Goal: Ask a question: Seek information or help from site administrators or community

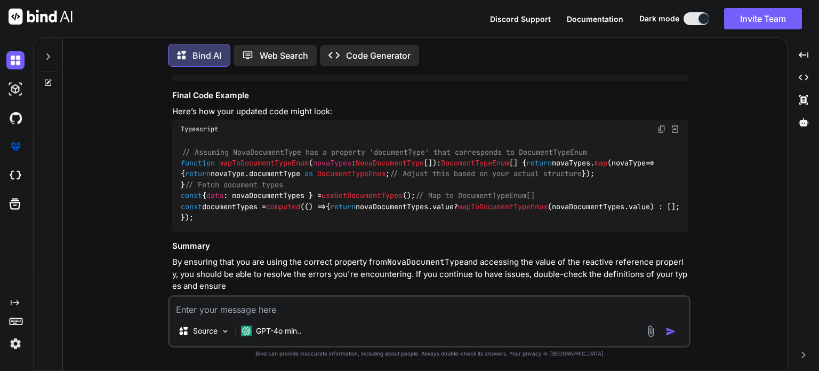
scroll to position [8889, 0]
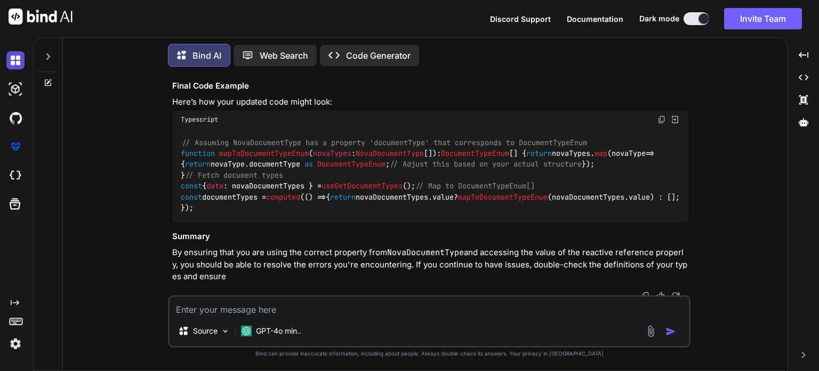
click at [17, 62] on img at bounding box center [15, 60] width 18 height 18
type textarea "x"
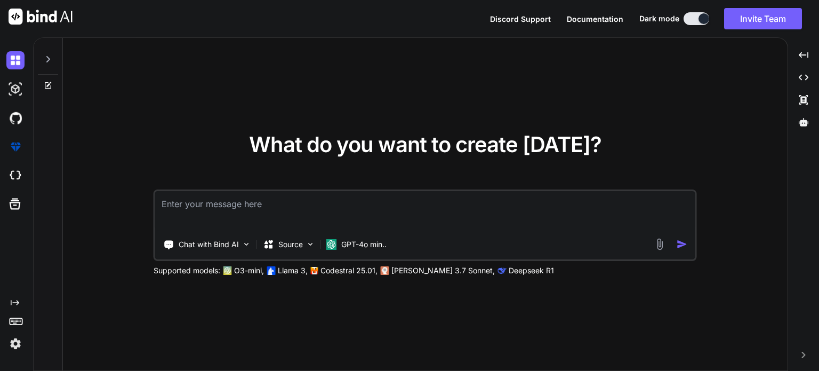
click at [237, 213] on textarea at bounding box center [425, 210] width 540 height 39
paste textarea "import type { Documents } from '#shared/types/nova-documents' import type { Nov…"
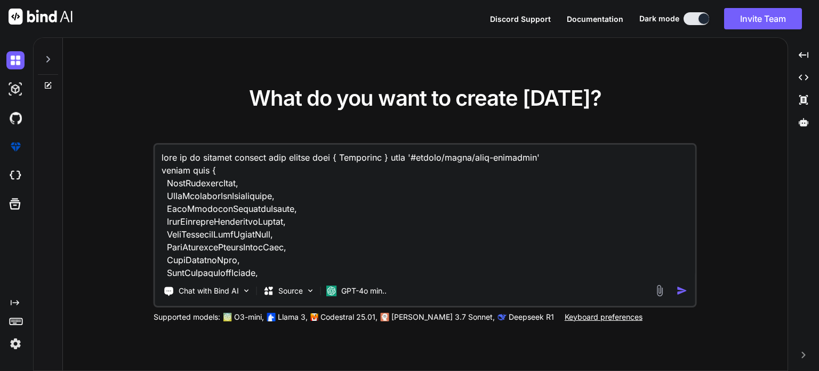
scroll to position [8348, 0]
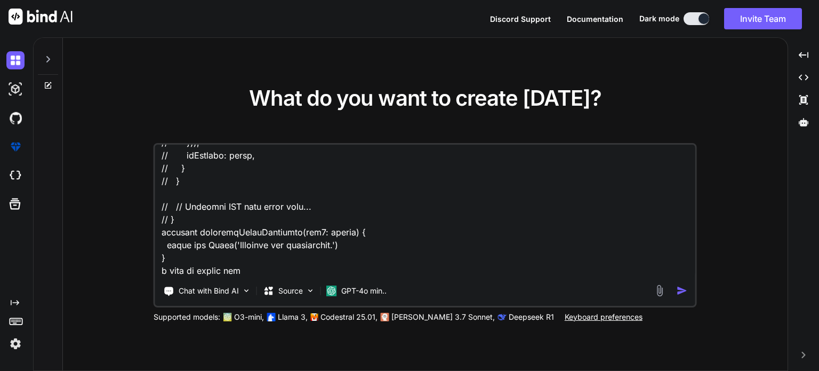
click at [278, 267] on textarea at bounding box center [425, 211] width 540 height 132
paste textarea "useCreateSingleDocuments"
click at [450, 268] on textarea at bounding box center [425, 211] width 540 height 132
click at [451, 268] on textarea at bounding box center [425, 211] width 540 height 132
paste textarea "POST /api/v1/Documents Uploads a single document for either a compliance reques…"
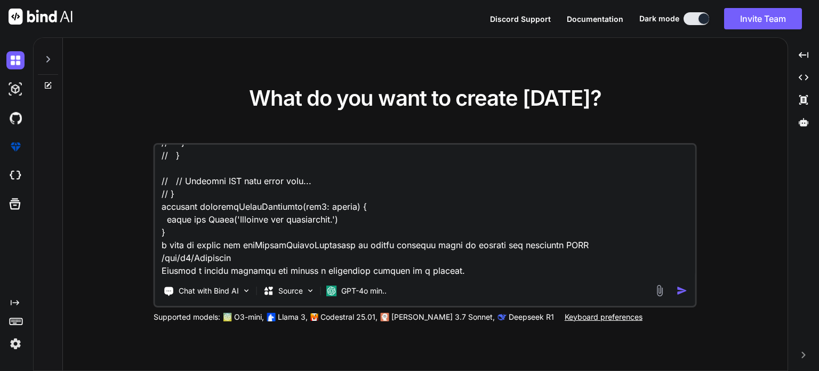
scroll to position [8374, 0]
drag, startPoint x: 462, startPoint y: 276, endPoint x: 156, endPoint y: 270, distance: 305.7
click at [161, 272] on textarea at bounding box center [425, 211] width 540 height 132
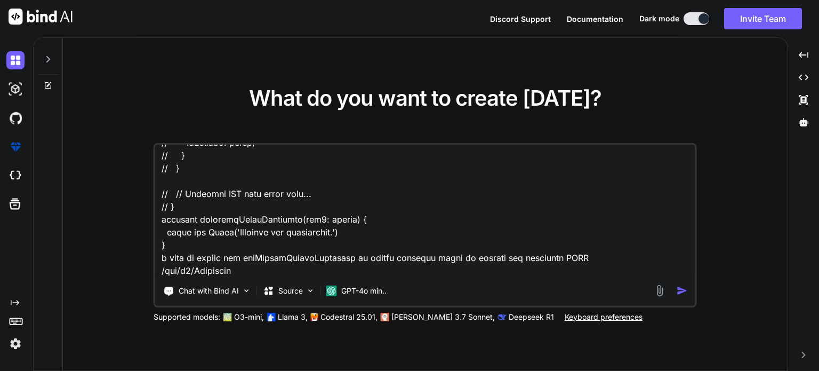
click at [516, 247] on textarea at bounding box center [425, 211] width 540 height 132
click at [574, 245] on textarea at bounding box center [425, 211] width 540 height 132
paste textarea "Uploads a single document for either a compliance request or a partner."
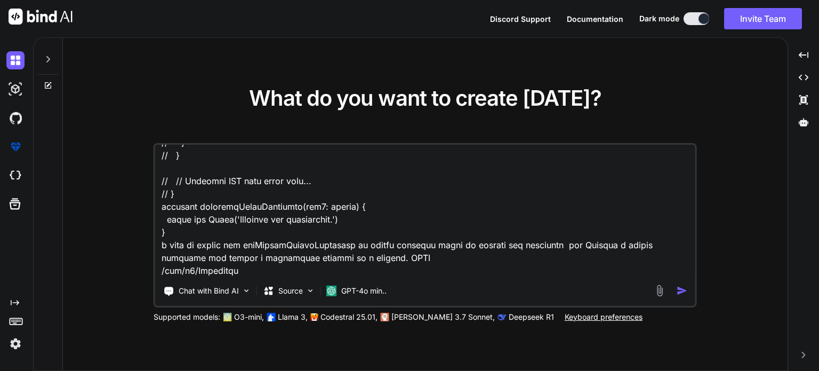
click at [422, 252] on textarea at bounding box center [425, 211] width 540 height 132
click at [250, 258] on textarea at bounding box center [425, 211] width 540 height 132
paste textarea "The document details. Must convert file to Base64 string for FileBase64. FileNa…"
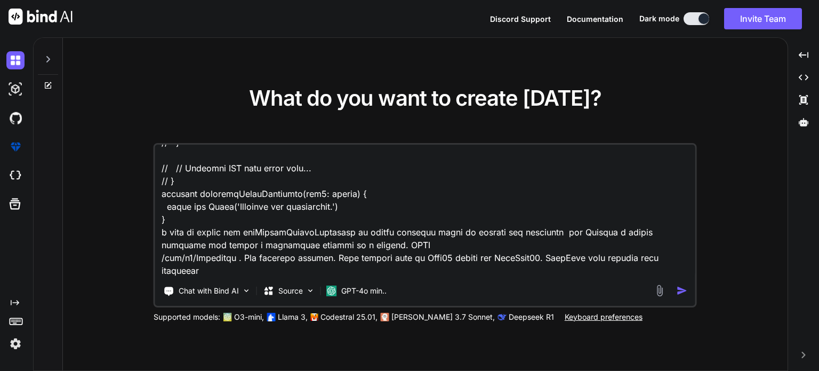
scroll to position [8412, 0]
click at [184, 260] on textarea at bounding box center [425, 211] width 540 height 132
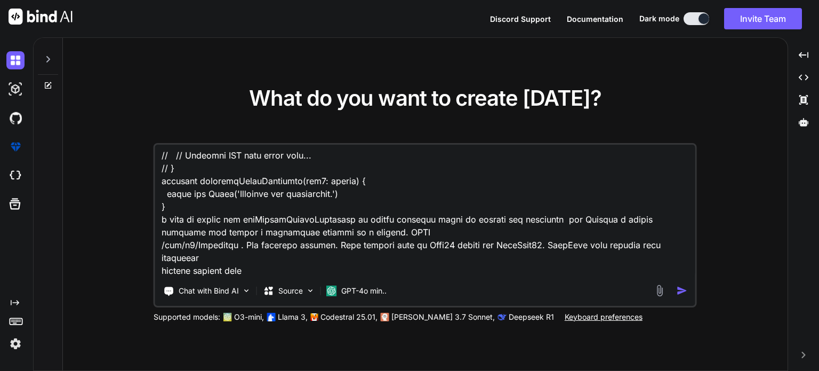
paste textarea "Request body"
click at [279, 257] on textarea at bounding box center [425, 211] width 540 height 132
paste textarea "{ "documentationType": "ComplianceRequest", "accountGuid": "3fa85f64-5717-4562-…"
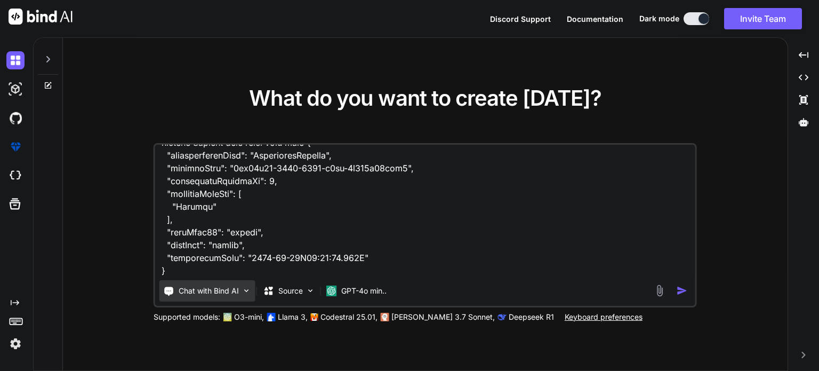
scroll to position [8554, 0]
paste textarea "<script setup lang="ts"> import type { ColumnProps } from '#shared/types/base' …"
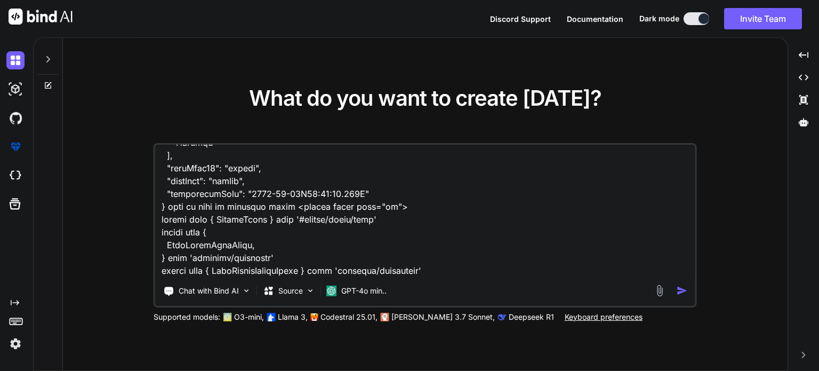
scroll to position [13597, 0]
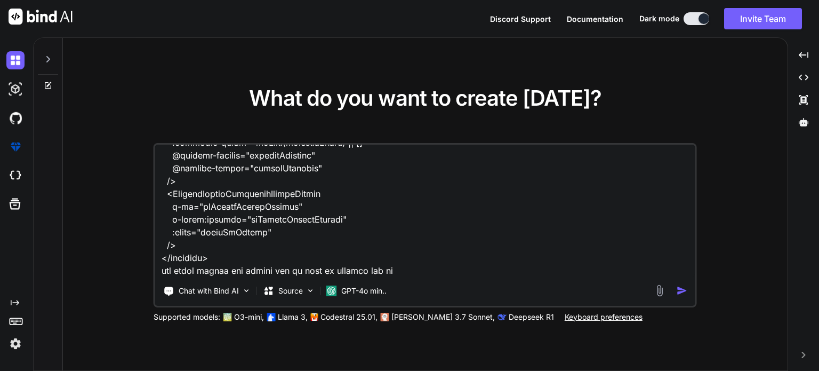
type textarea "here is my partner queries file import type { Documents } from '#shared/types/n…"
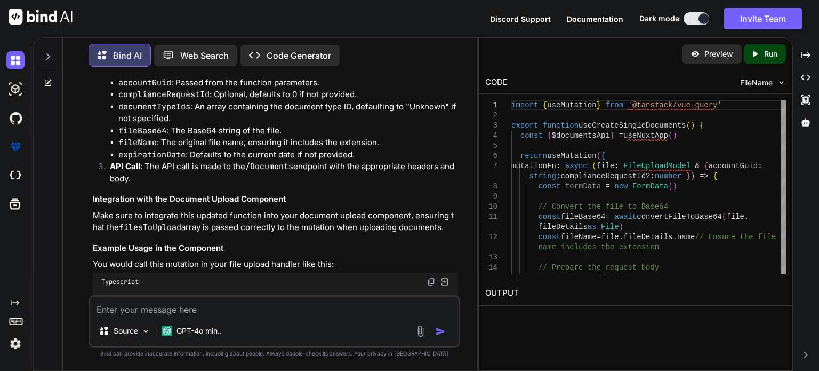
scroll to position [4429, 0]
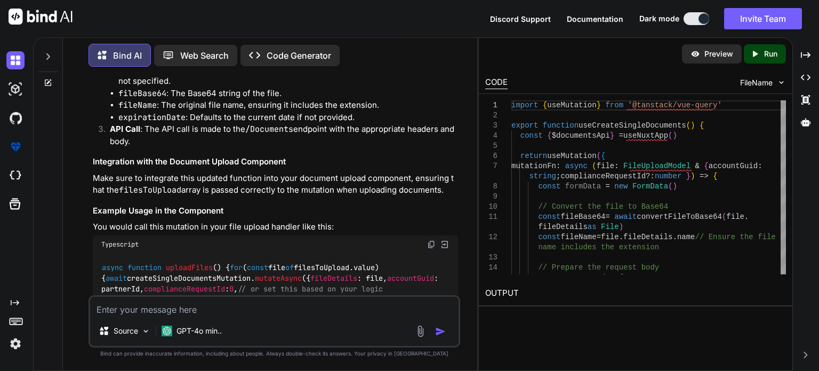
drag, startPoint x: 100, startPoint y: 181, endPoint x: 149, endPoint y: 173, distance: 50.2
copy code "export function useCreateSingleDocuments ( ) { const { $documentsApi } = useNux…"
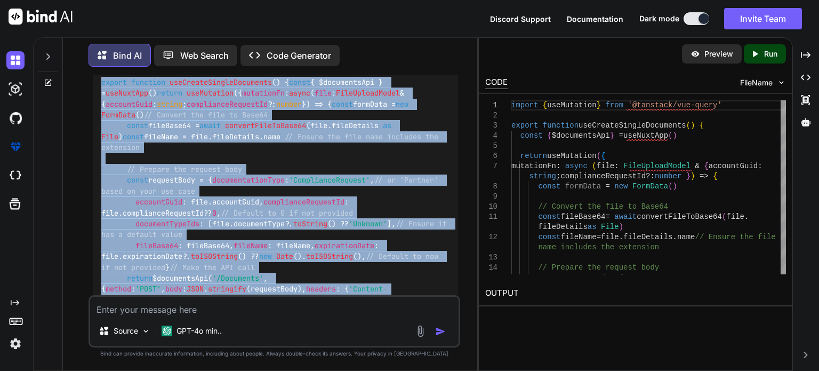
scroll to position [3895, 0]
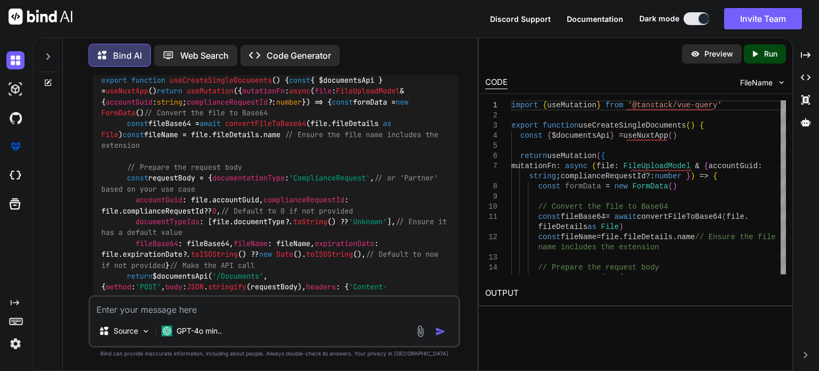
click at [212, 315] on textarea at bounding box center [274, 306] width 369 height 19
paste textarea "PUT /api/v1/Documents/{accountGuid}/multiple Updates a list of documents."
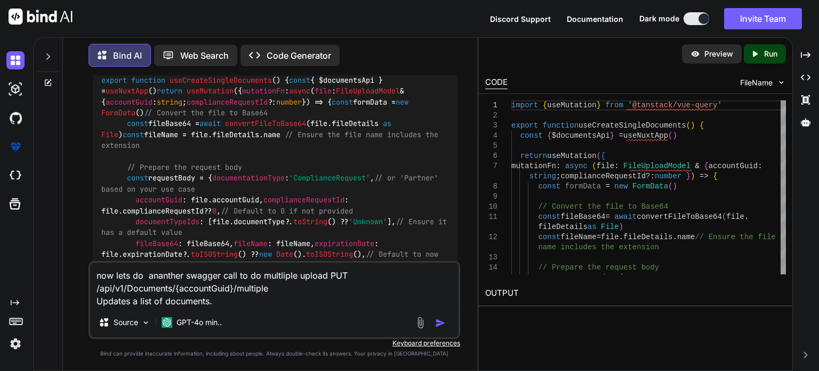
click at [273, 294] on textarea "now lets do ananther swagger call to do multliple upload PUT /api/v1/Documents/…" at bounding box center [274, 284] width 369 height 45
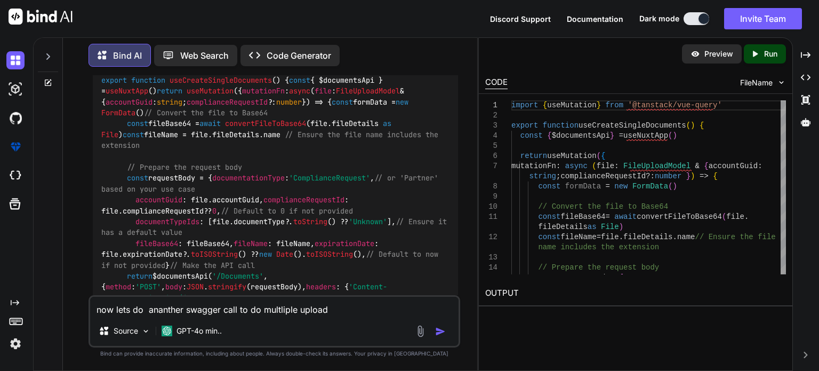
paste textarea "POST /api/v1/Documents/multiple Uploads multiple documents for either a complia…"
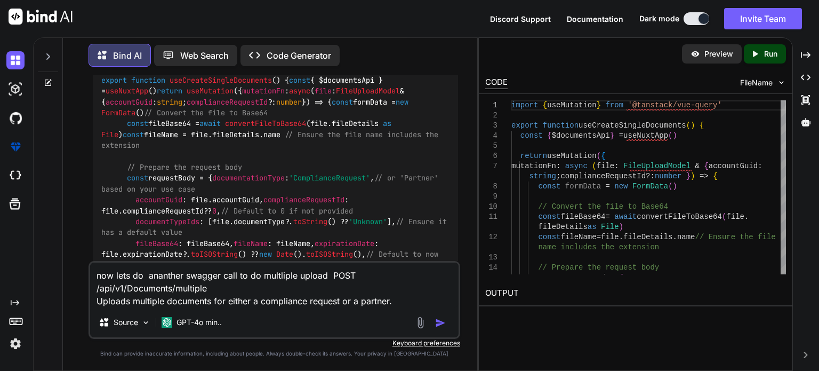
click at [406, 302] on textarea "now lets do ananther swagger call to do multliple upload POST /api/v1/Documents…" at bounding box center [274, 284] width 369 height 45
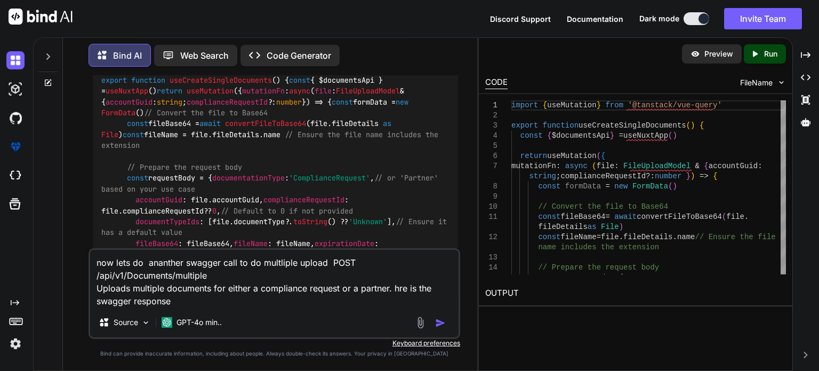
paste textarea "[ { "documentationType": "ComplianceRequest", "accountGuid": "3fa85f64-5717-456…"
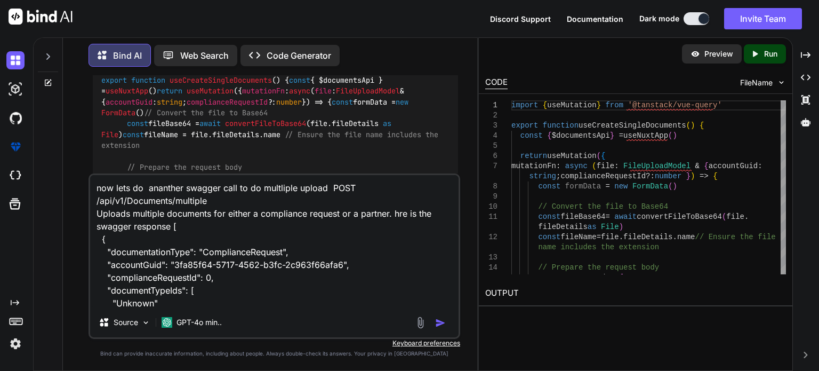
scroll to position [78, 0]
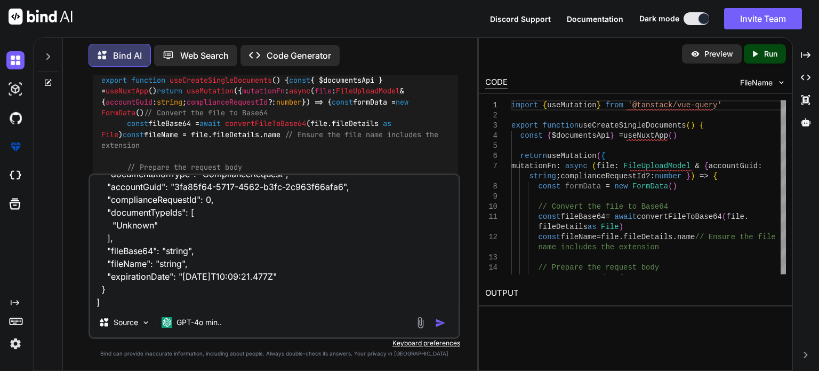
paste textarea "[ { "documentationType": "ComplianceRequest", "accountGuid": "3fa85f64-5717-456…"
type textarea "now lets do ananther swagger call to do multliple upload POST /api/v1/Documents…"
click at [440, 322] on img "button" at bounding box center [440, 322] width 11 height 11
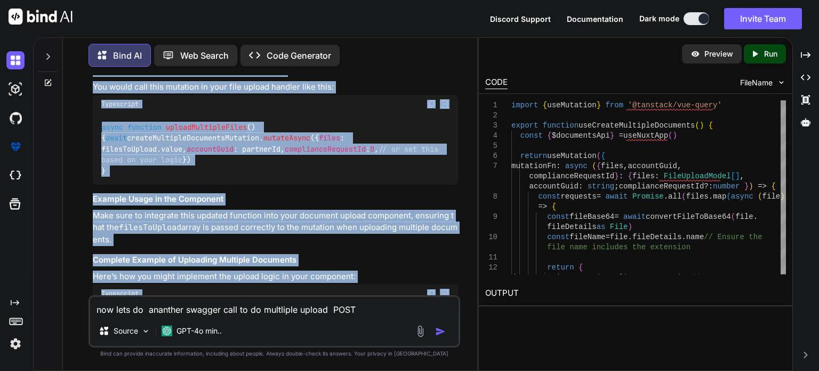
scroll to position [5719, 0]
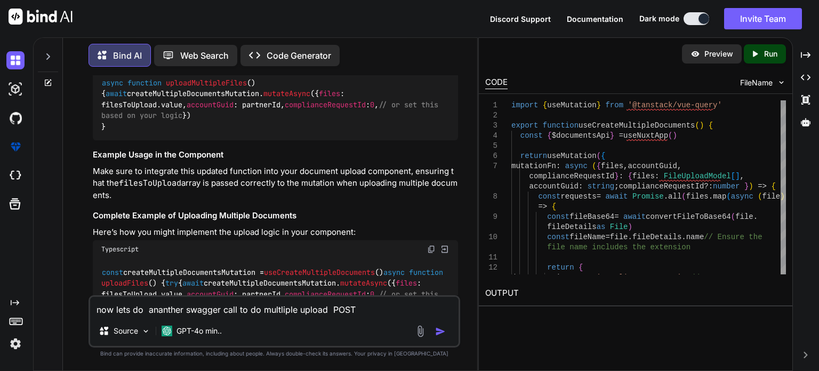
drag, startPoint x: 106, startPoint y: 121, endPoint x: 161, endPoint y: 258, distance: 148.0
copy code "export function useCreateMultipleDocuments ( ) { const { $documentsApi } = useN…"
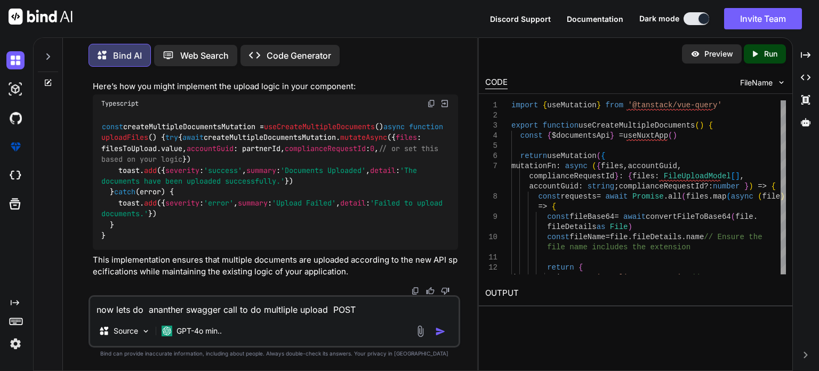
scroll to position [6092, 0]
click at [222, 310] on textarea "now lets do ananther swagger call to do multliple upload POST /api/v1/Documents…" at bounding box center [274, 306] width 369 height 19
paste textarea "DELETE /api/v1/Documents/{id} Soft deletes documents with a ComplianceRequestDo…"
type textarea "now lets work on the delete api call DELETE /api/v1/Documents/{id} Soft deletes…"
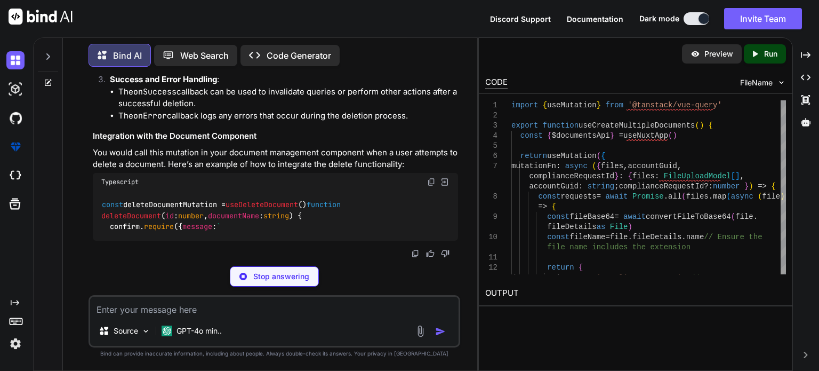
scroll to position [6786, 0]
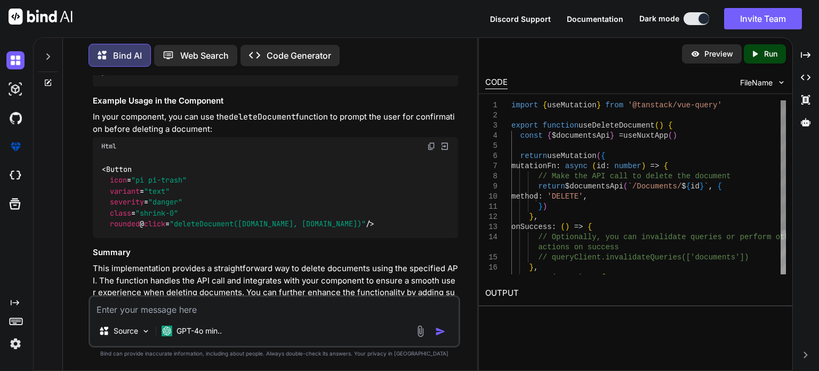
copy span "useDeleteDocument"
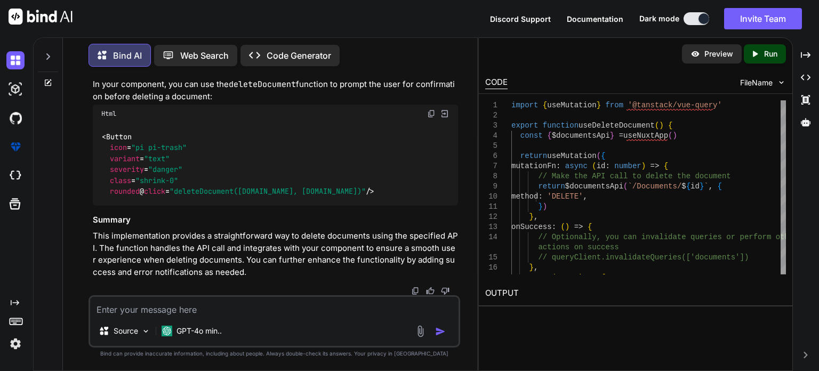
scroll to position [7042, 0]
drag, startPoint x: 104, startPoint y: 174, endPoint x: 143, endPoint y: 135, distance: 55.1
copy code "xport function useDeleteDocument ( ) { const { $documentsApi } = useNuxtApp () …"
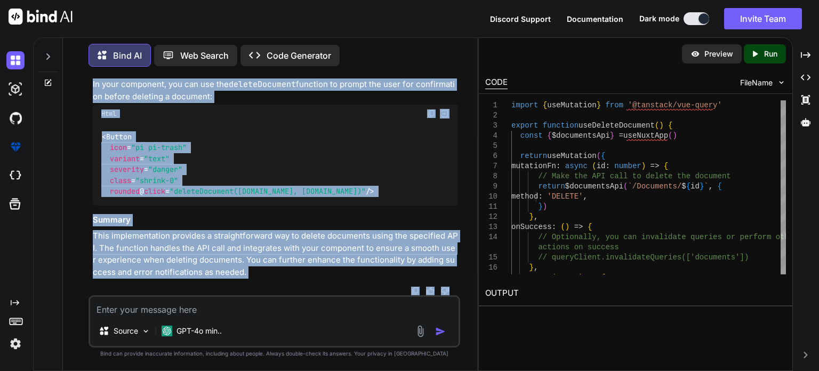
scroll to position [6985, 0]
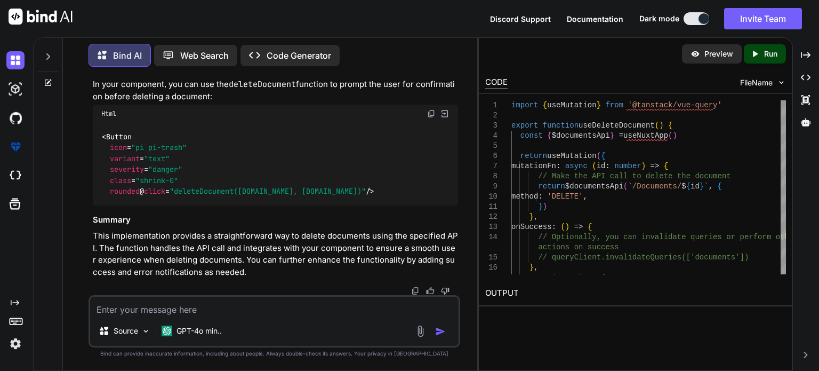
drag, startPoint x: 100, startPoint y: 132, endPoint x: 126, endPoint y: 194, distance: 67.0
copy code "export function useDeleteDocument ( ) { const { $documentsApi } = useNuxtApp ()…"
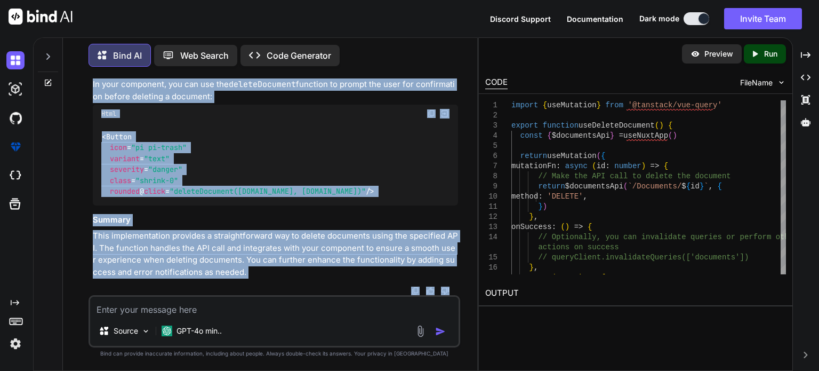
scroll to position [7524, 0]
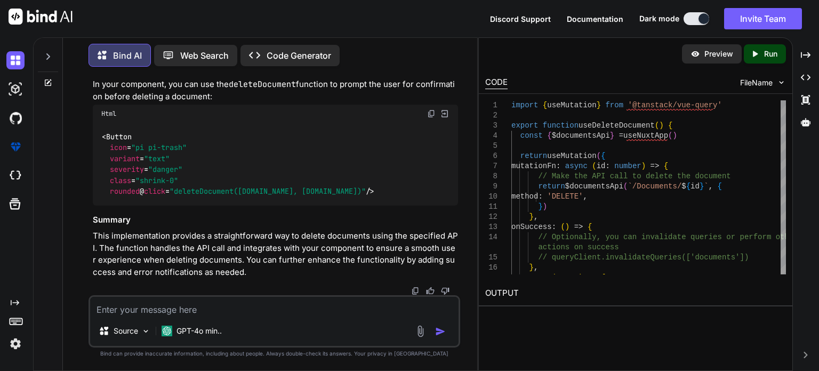
drag, startPoint x: 102, startPoint y: 109, endPoint x: 145, endPoint y: 86, distance: 47.7
copy code "function deleteDocument ( id : number , documentName : string ) { confirm. requ…"
drag, startPoint x: 321, startPoint y: 138, endPoint x: 113, endPoint y: 133, distance: 208.1
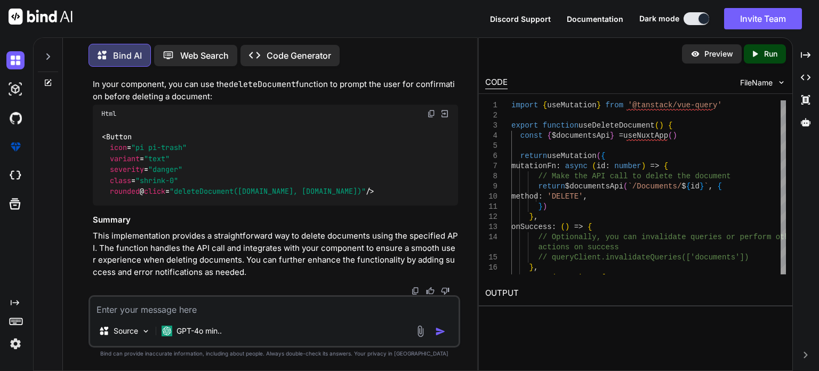
copy code "const deleteDocumentMutation = useDeleteDocument ()"
click at [178, 314] on textarea at bounding box center [274, 306] width 369 height 19
paste textarea "PUT /api/v1/Documents Updates partner user documents for a specific account. Pa…"
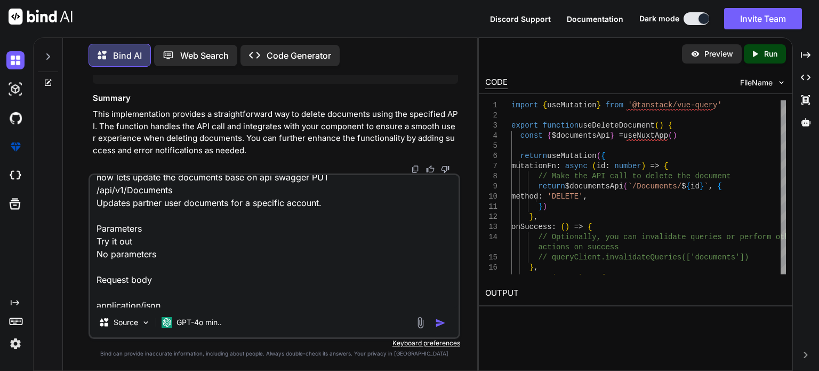
scroll to position [0, 0]
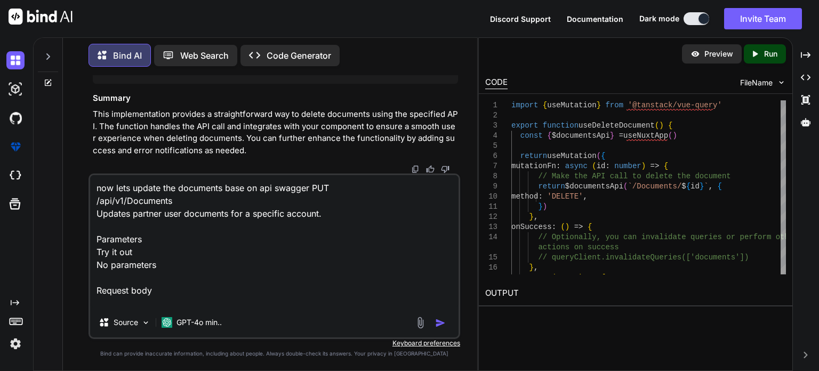
click at [311, 186] on textarea "now lets update the documents base on api swagger PUT /api/v1/Documents Updates…" at bounding box center [274, 241] width 369 height 132
type textarea "now lets update the documents base on api swagger response PUT /api/v1/Document…"
click at [439, 322] on img "button" at bounding box center [440, 322] width 11 height 11
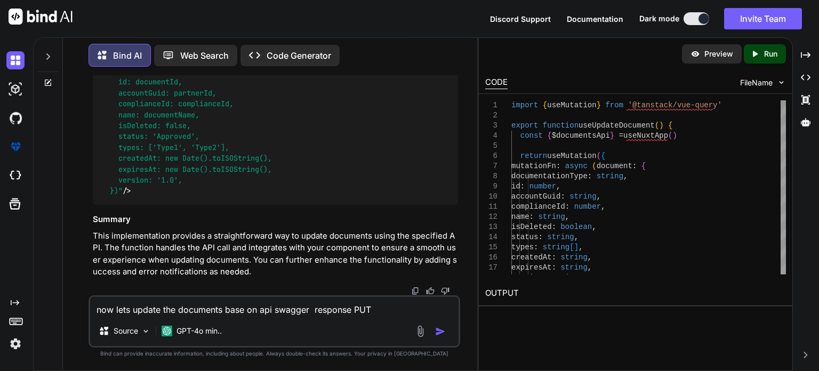
scroll to position [8386, 0]
drag, startPoint x: 100, startPoint y: 161, endPoint x: 137, endPoint y: 157, distance: 36.5
copy code "export function useUpdateDocument ( ) { const { $documentsApi } = useNuxtApp ()…"
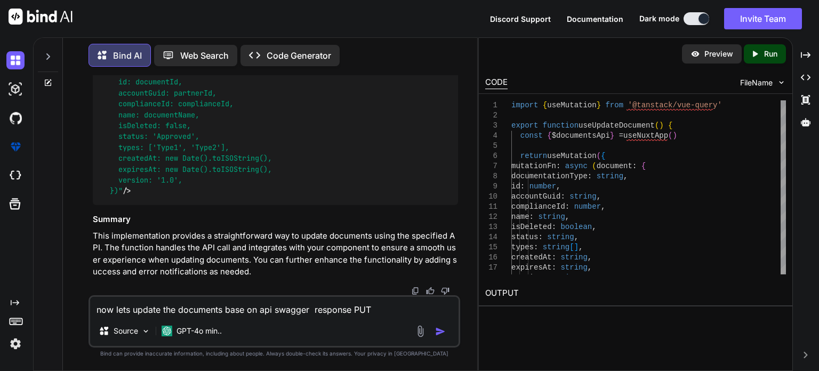
drag, startPoint x: 108, startPoint y: 230, endPoint x: 107, endPoint y: 153, distance: 77.4
copy code "function updateDocument ( document : { documentationType: string , id: number ,…"
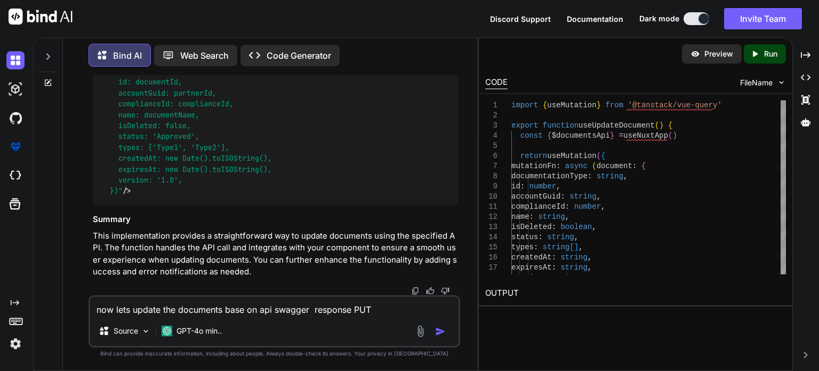
scroll to position [9007, 0]
click at [177, 314] on textarea "now lets update the documents base on api swagger response PUT /api/v1/Document…" at bounding box center [274, 306] width 369 height 19
paste textarea "<script setup lang="ts"> import type { ColumnProps } from '#shared/types/base' …"
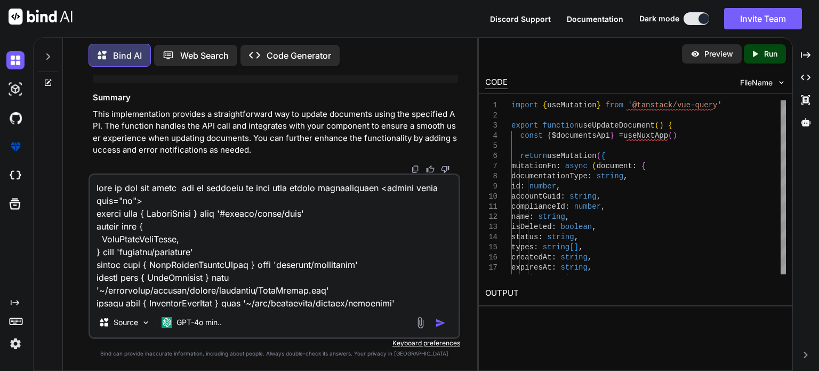
scroll to position [4559, 0]
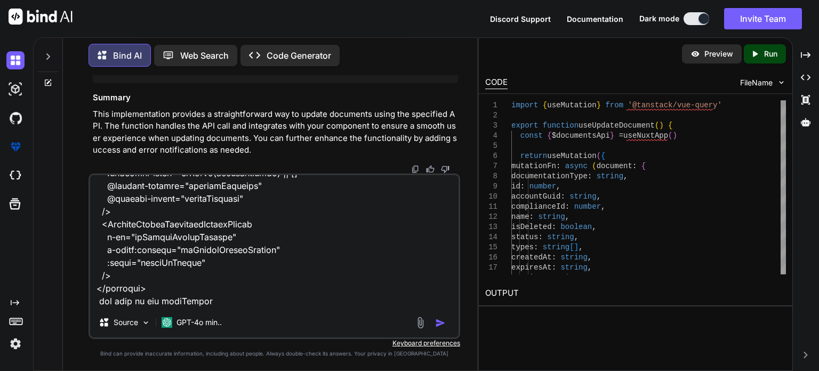
paste textarea "<script setup lang="ts"> import type { UpdatePartnerDocumentDto } from '~/lib/r…"
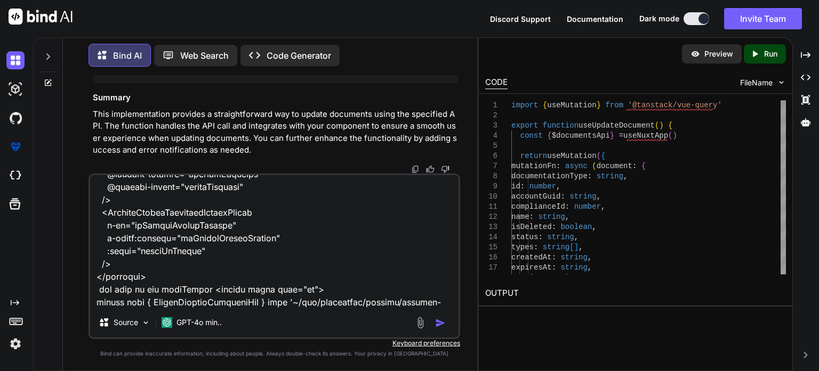
scroll to position [7414, 0]
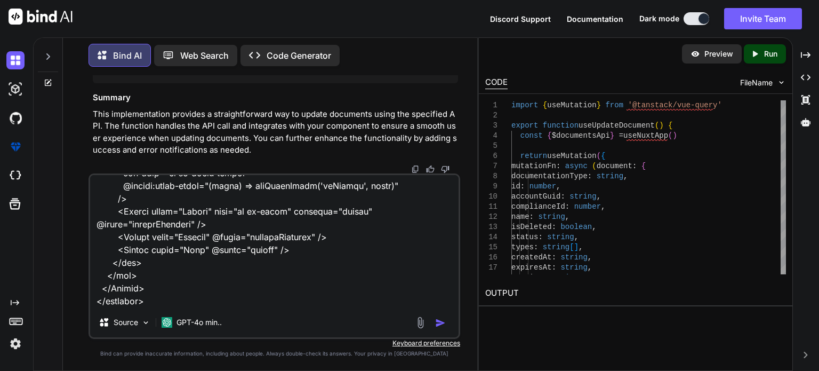
type textarea "here is how the index for my document to help with update functionality <script…"
click at [443, 324] on img "button" at bounding box center [440, 322] width 11 height 11
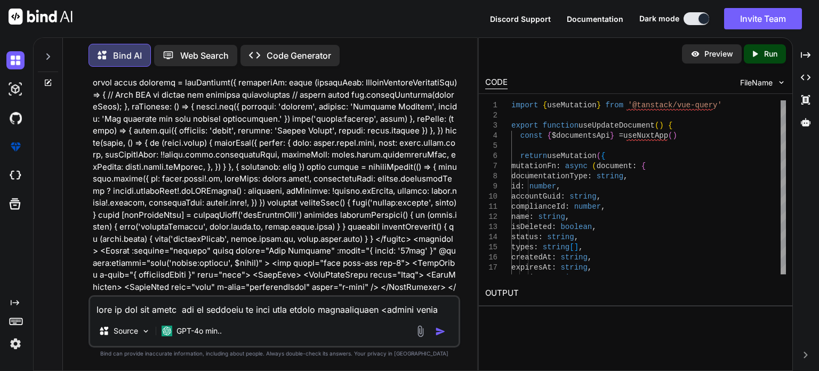
scroll to position [9975, 0]
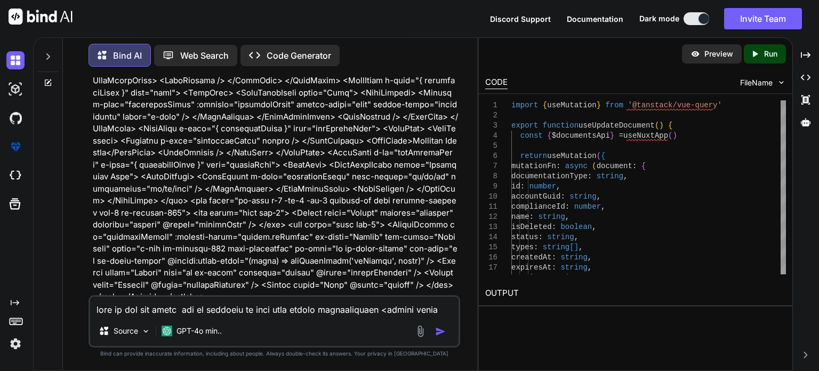
click at [309, 314] on textarea at bounding box center [274, 306] width 369 height 19
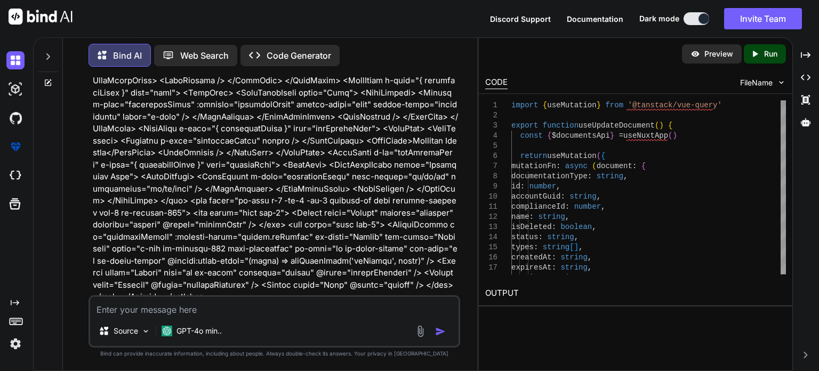
paste textarea "<script setup lang="ts"> import type { UpdatePartnerDocumentDto } from '~/lib/r…"
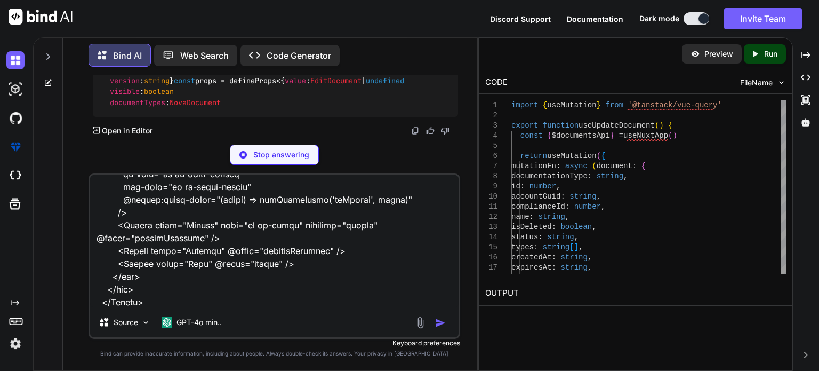
scroll to position [11301, 0]
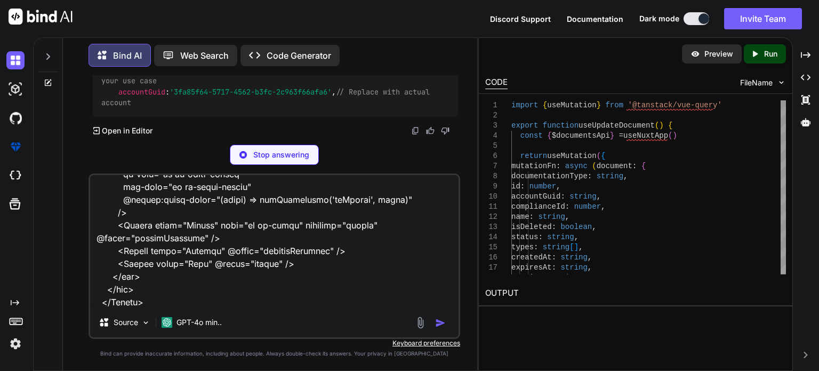
click at [297, 155] on p "Stop answering" at bounding box center [281, 154] width 56 height 11
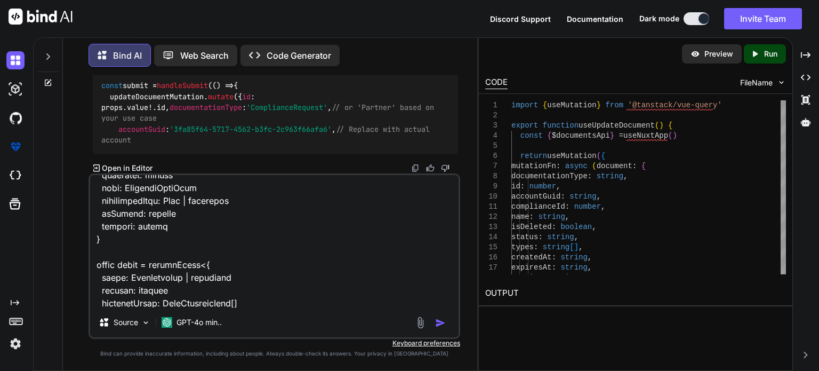
scroll to position [0, 0]
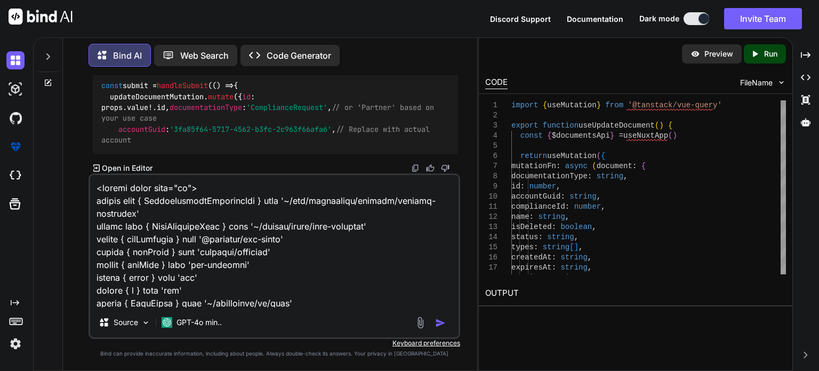
click at [92, 190] on textarea at bounding box center [274, 241] width 369 height 132
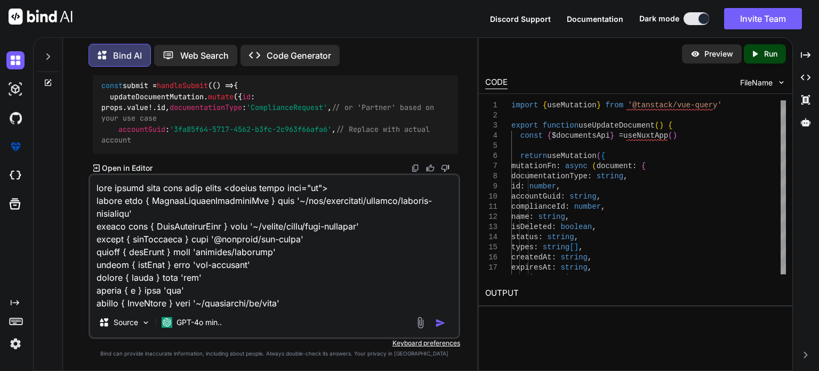
type textarea "edit dialog look like this sorry <script setup lang="ts"> import type { UpdateP…"
click at [443, 325] on img "button" at bounding box center [440, 322] width 11 height 11
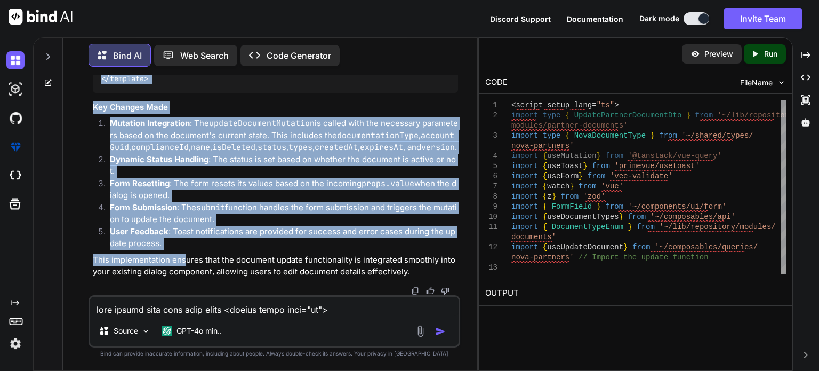
scroll to position [15563, 0]
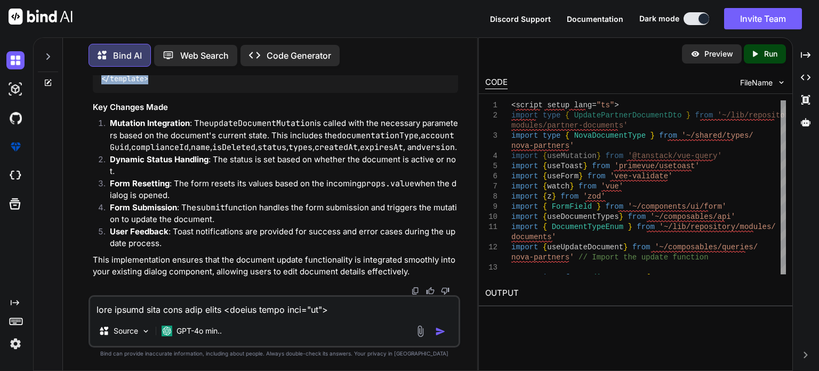
drag, startPoint x: 103, startPoint y: 190, endPoint x: 174, endPoint y: 107, distance: 109.0
copy code "<script setup lang= "ts" > import type { UpdatePartnerDocumentDto } from '~/lib…"
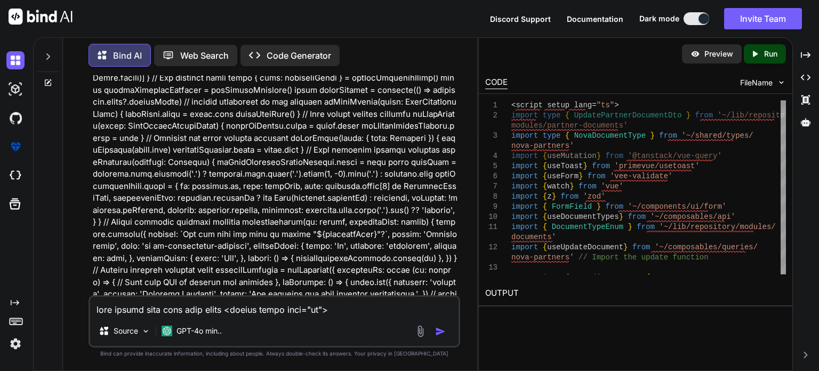
scroll to position [8628, 0]
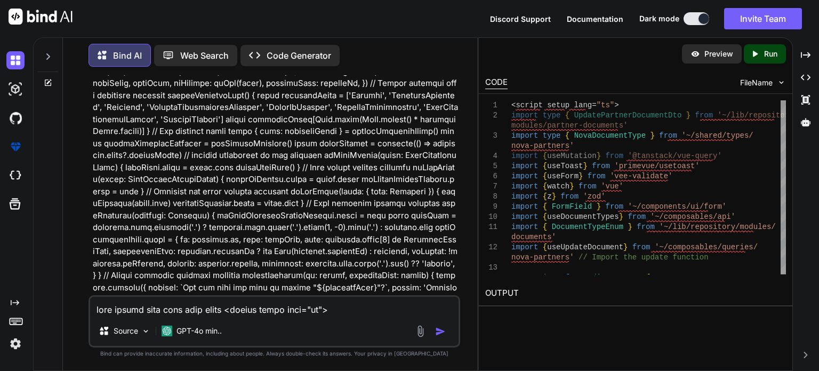
click at [242, 303] on textarea at bounding box center [274, 306] width 369 height 19
paste textarea "[vue-tsc] Property 'complianceId' does not exist on type 'EditDocument'. /nova/…"
type textarea "[vue-tsc] Property 'complianceId' does not exist on type 'EditDocument'. /nova/…"
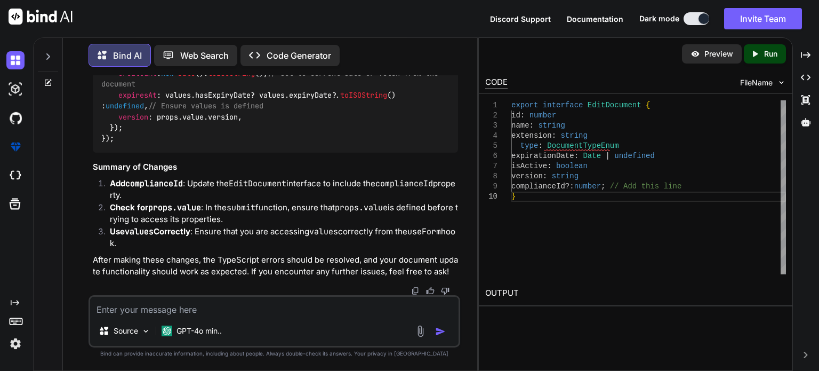
scroll to position [16472, 0]
drag, startPoint x: 207, startPoint y: 193, endPoint x: 109, endPoint y: 192, distance: 98.2
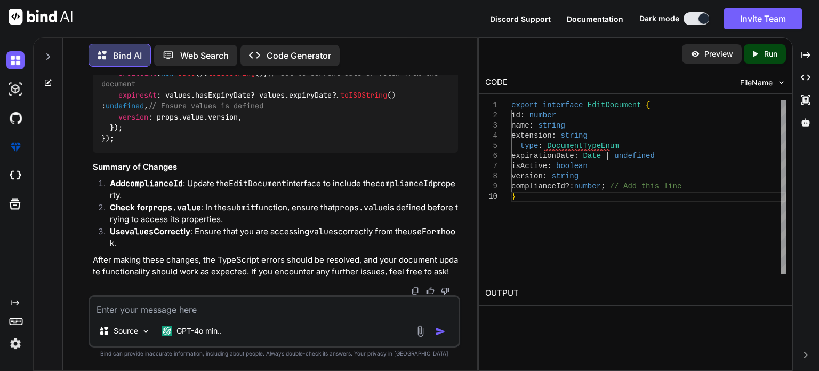
scroll to position [16632, 0]
drag, startPoint x: 99, startPoint y: 154, endPoint x: 232, endPoint y: 156, distance: 133.4
click at [232, 153] on div "const submit = handleSubmit ( () => { if (!props. value ) return ; // Ensure pr…" at bounding box center [275, 46] width 365 height 213
drag, startPoint x: 100, startPoint y: 156, endPoint x: 105, endPoint y: 156, distance: 5.4
click at [100, 153] on div "const submit = handleSubmit ( () => { if (!props. value ) return ; // Ensure pr…" at bounding box center [275, 46] width 365 height 213
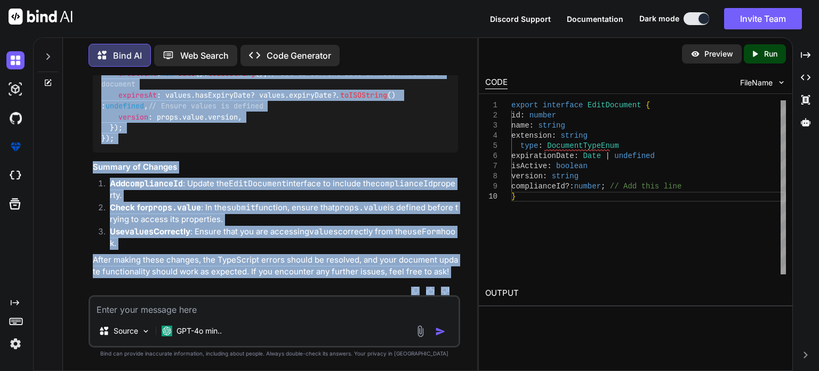
scroll to position [16809, 0]
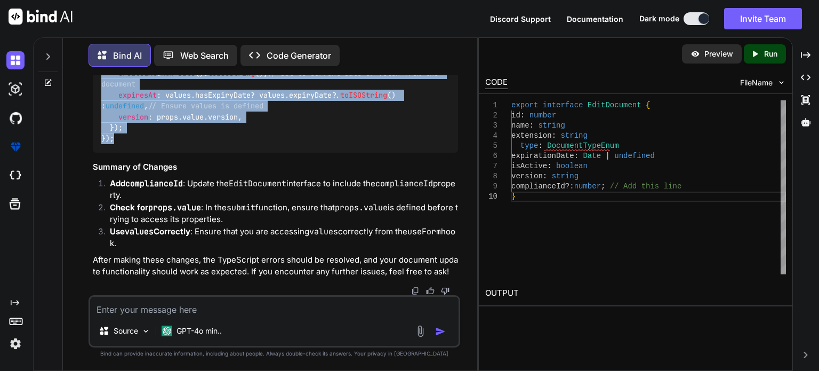
drag, startPoint x: 101, startPoint y: 153, endPoint x: 161, endPoint y: 211, distance: 83.4
click at [162, 153] on div "const submit = handleSubmit ( () => { if (!props. value ) return ; // Ensure pr…" at bounding box center [275, 46] width 365 height 213
